Goal: Information Seeking & Learning: Learn about a topic

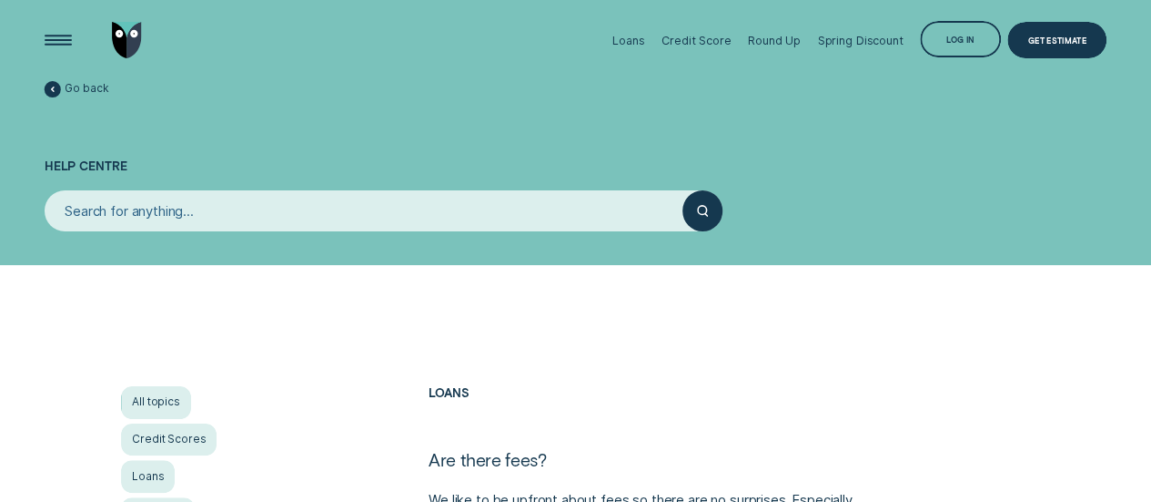
click at [134, 38] on img "Go to home page" at bounding box center [127, 40] width 30 height 36
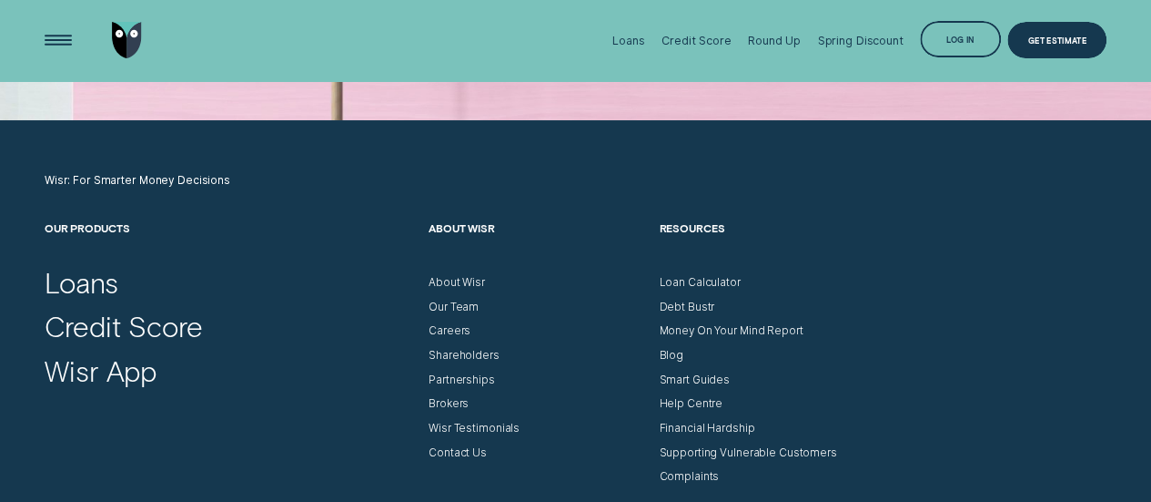
scroll to position [4977, 0]
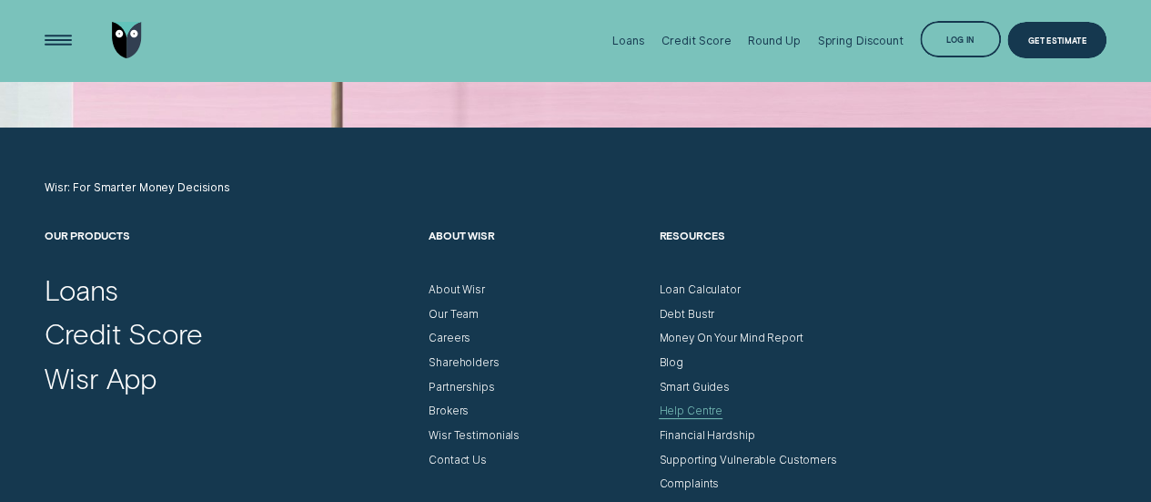
click at [692, 411] on div "Help Centre" at bounding box center [691, 411] width 64 height 14
